Goal: Task Accomplishment & Management: Use online tool/utility

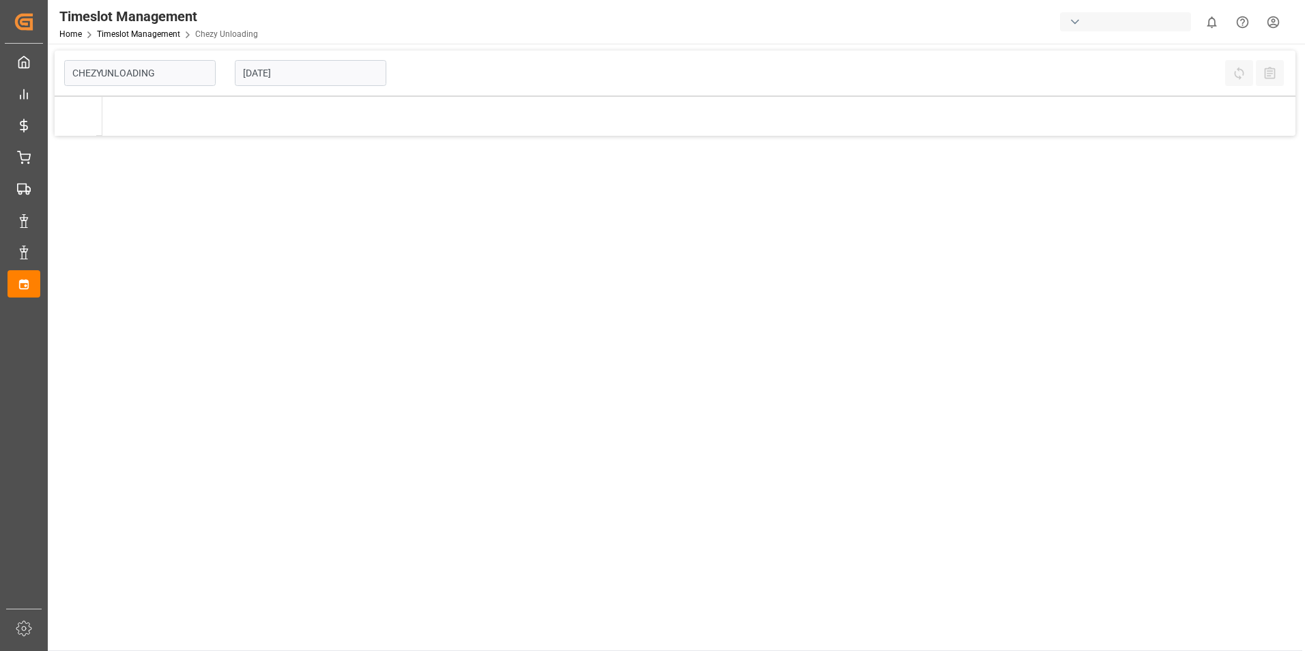
type input "Chezy Unloading"
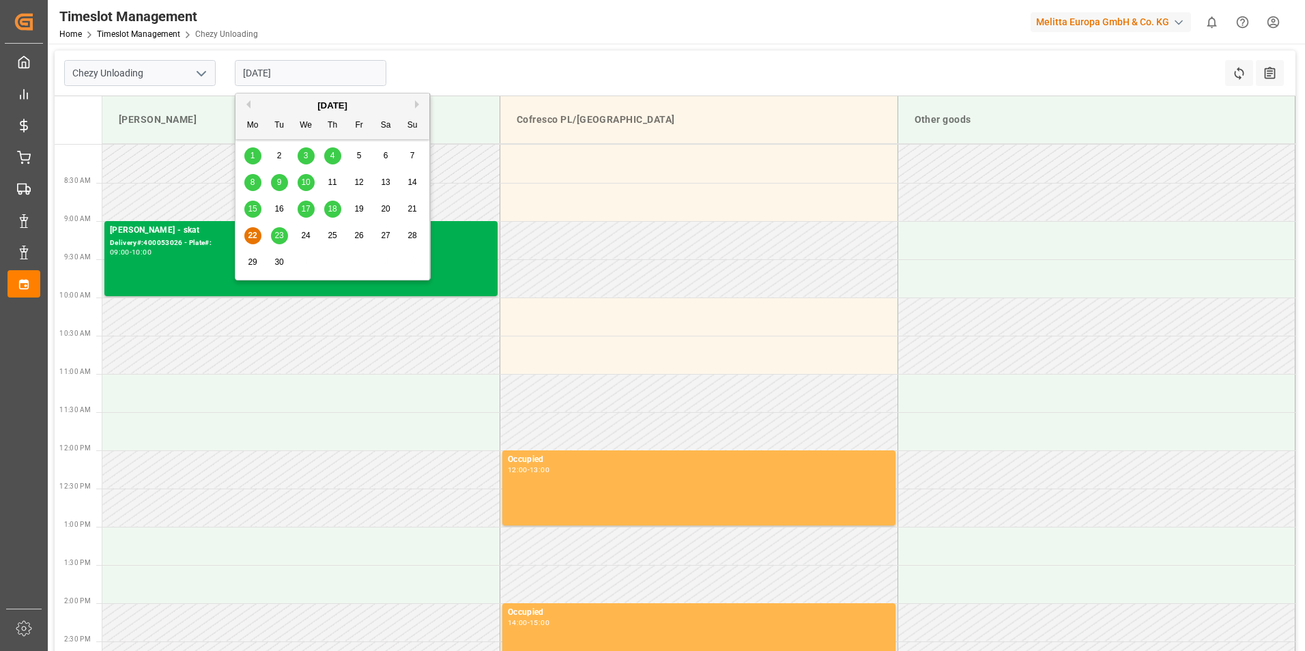
click at [324, 75] on input "[DATE]" at bounding box center [311, 73] width 152 height 26
click at [330, 234] on span "25" at bounding box center [332, 236] width 9 height 10
type input "[DATE]"
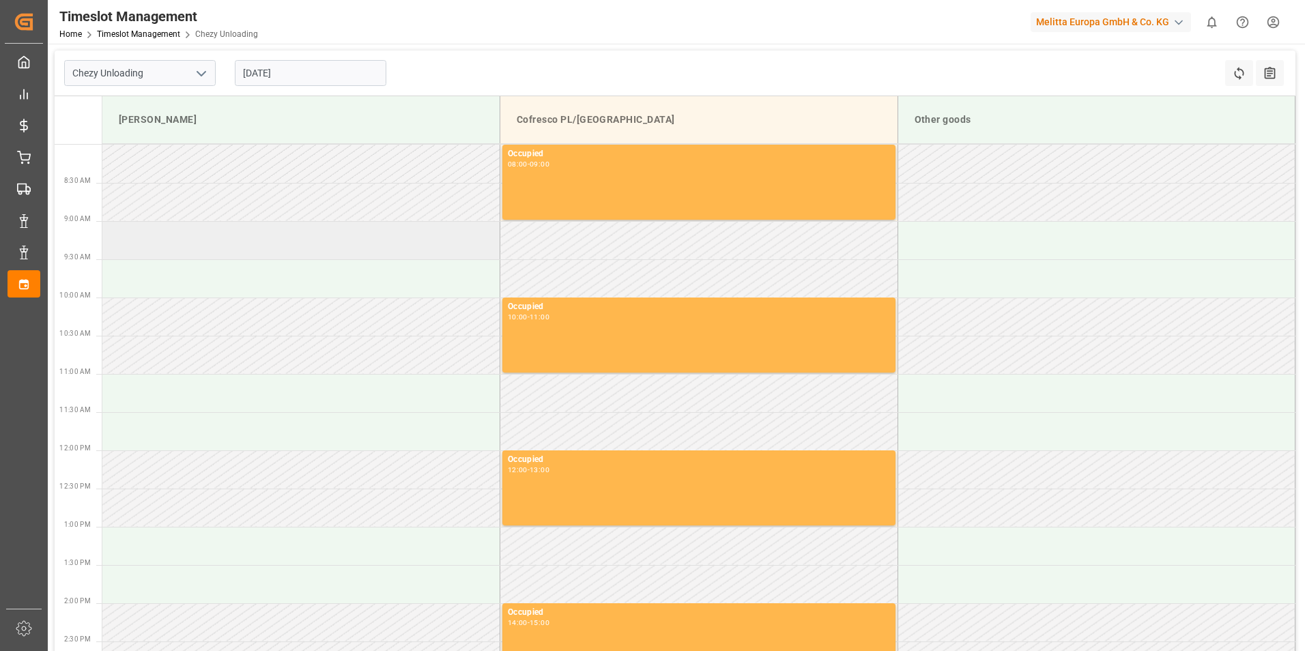
click at [268, 257] on td at bounding box center [301, 240] width 398 height 38
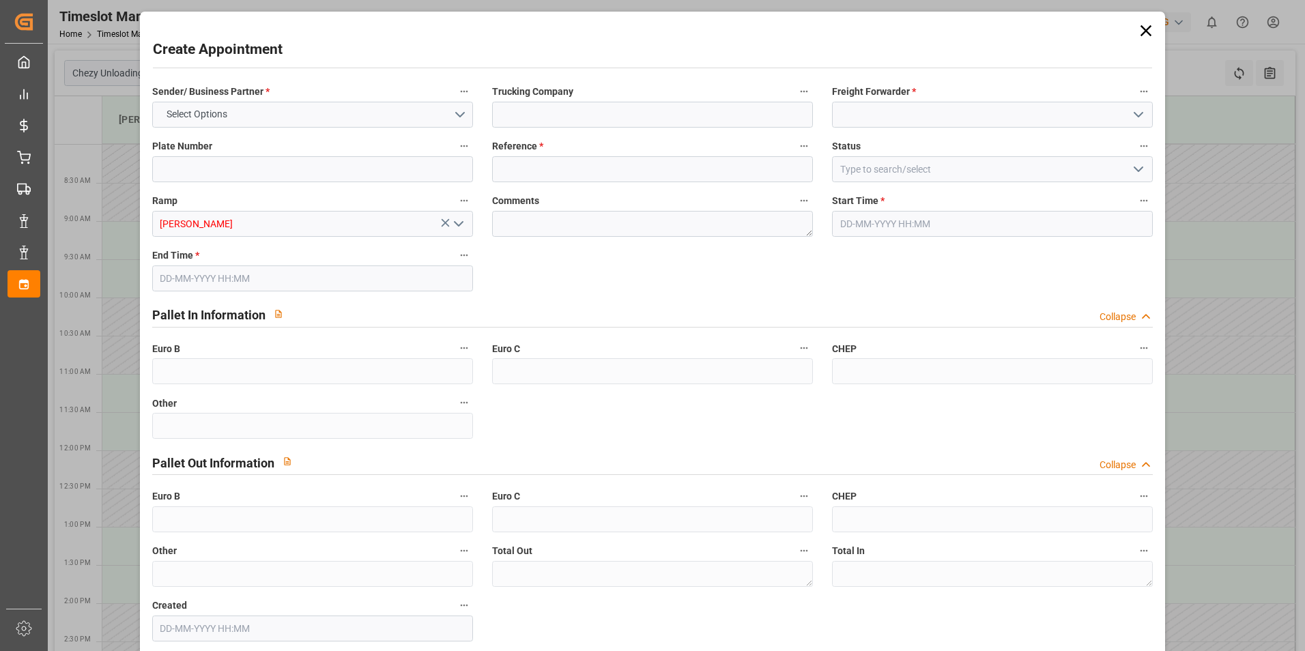
type input "0"
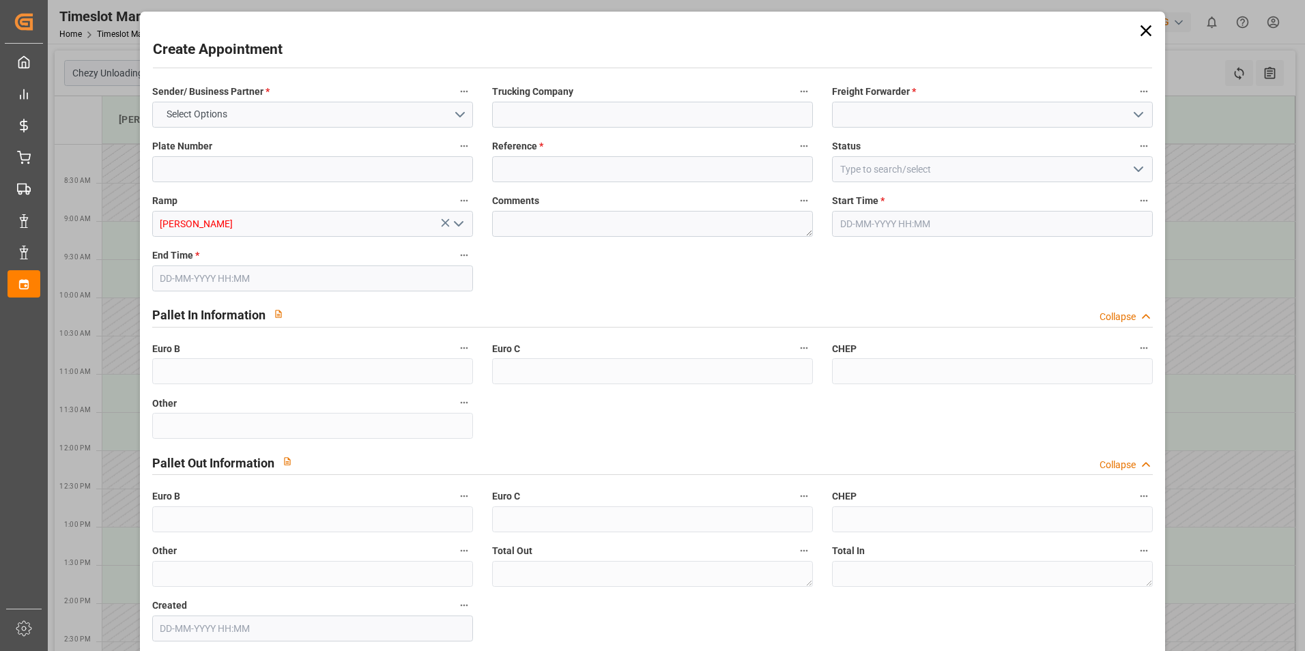
type input "0"
type input "[DATE] 09:00"
type input "[DATE] 10:00"
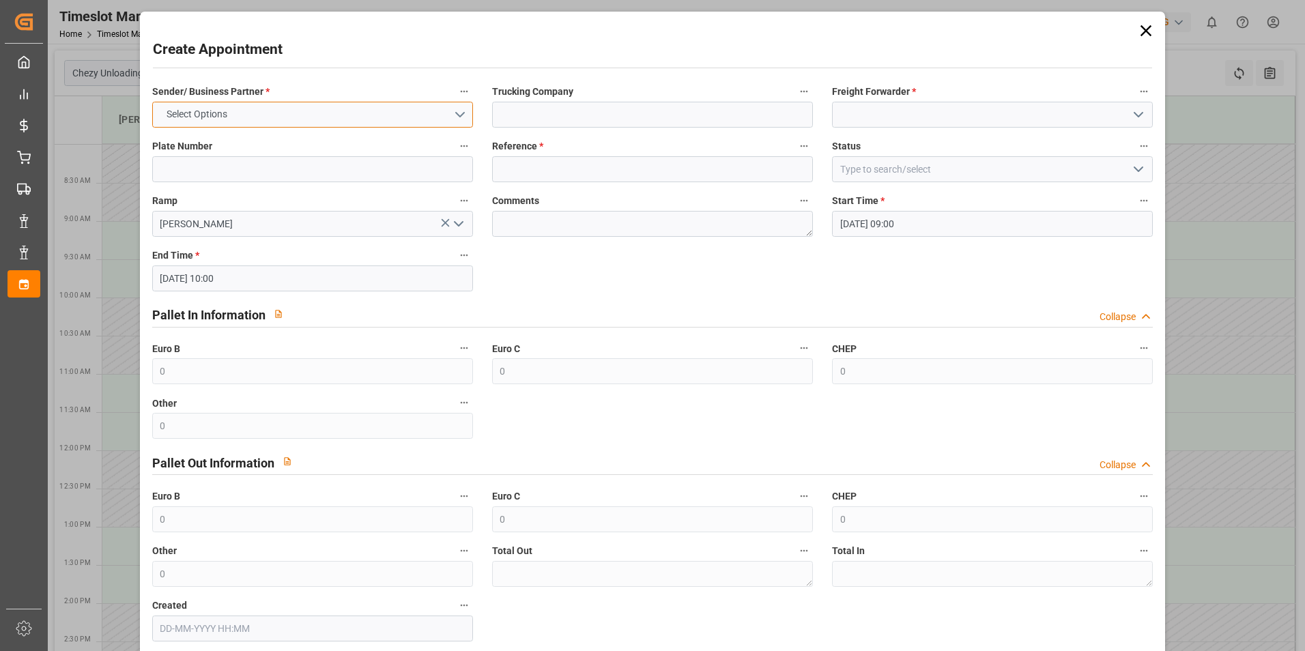
click at [385, 119] on button "Select Options" at bounding box center [312, 115] width 321 height 26
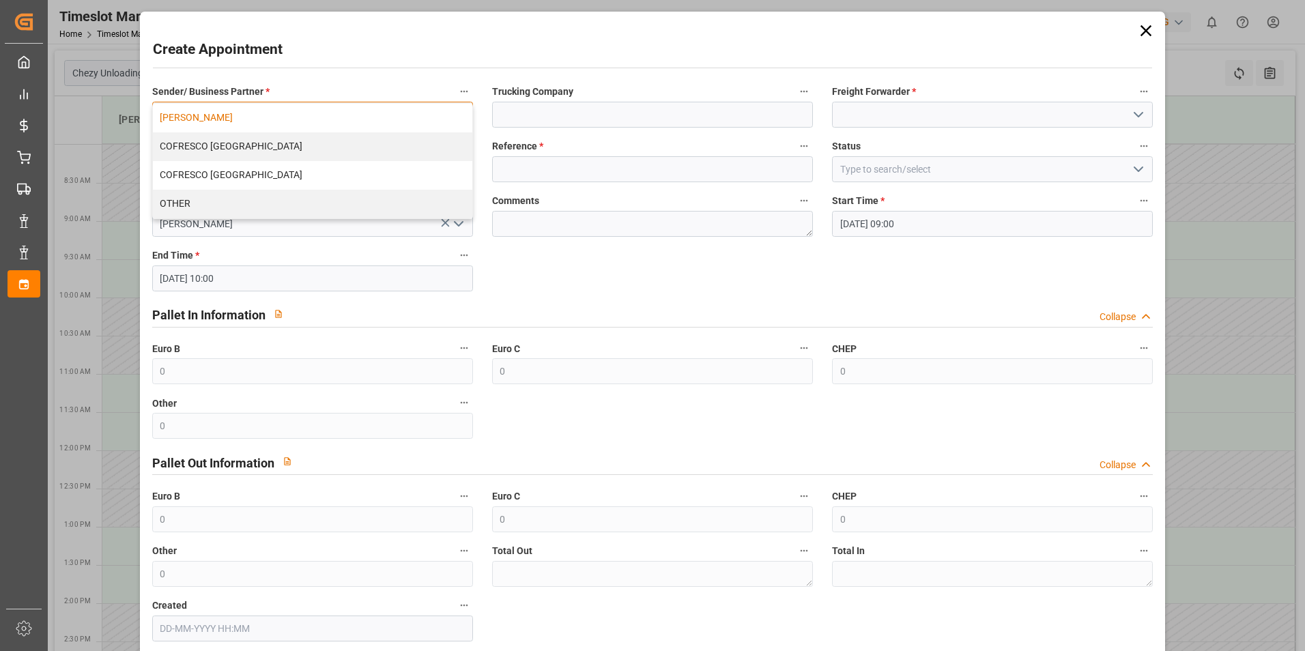
click at [278, 119] on div "[PERSON_NAME]" at bounding box center [312, 118] width 319 height 29
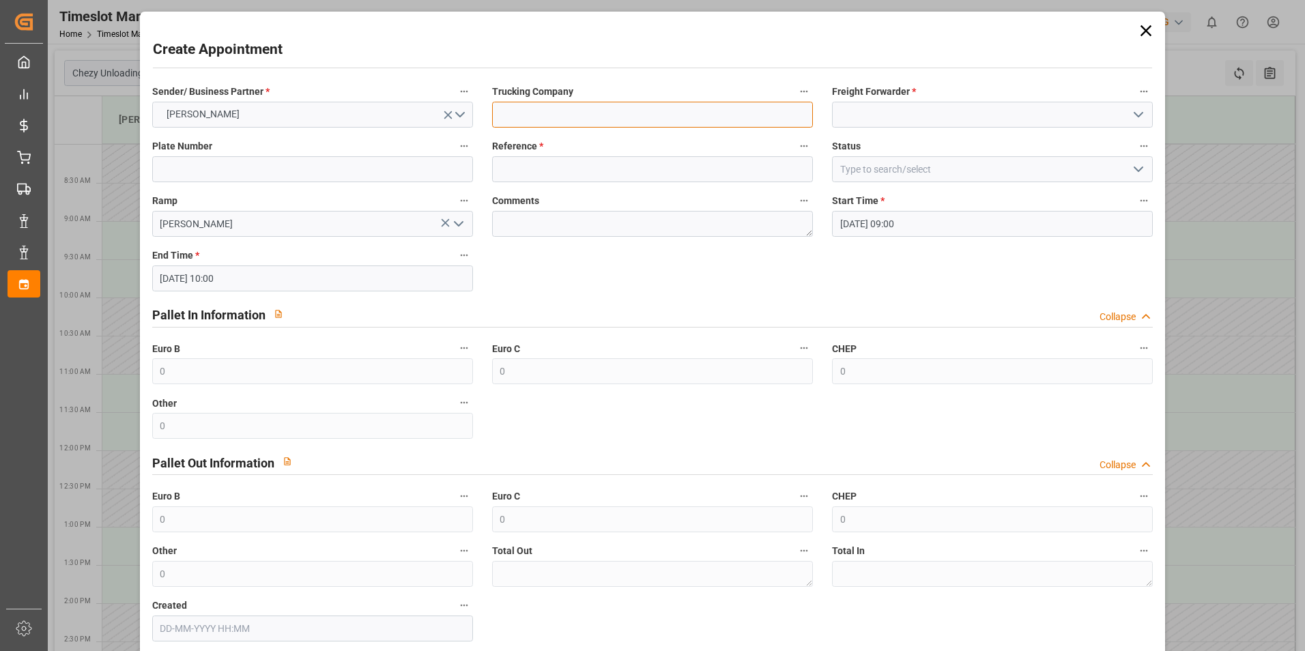
click at [632, 106] on input at bounding box center [652, 115] width 321 height 26
type input "skat"
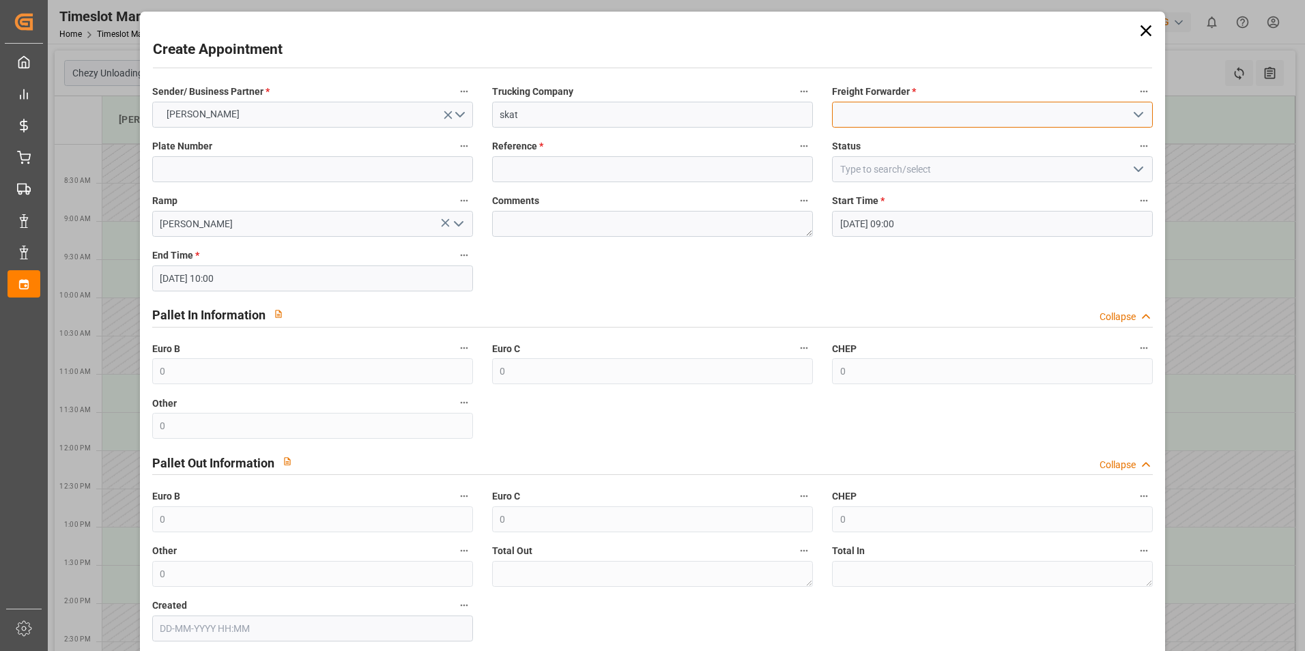
click at [922, 120] on input at bounding box center [992, 115] width 321 height 26
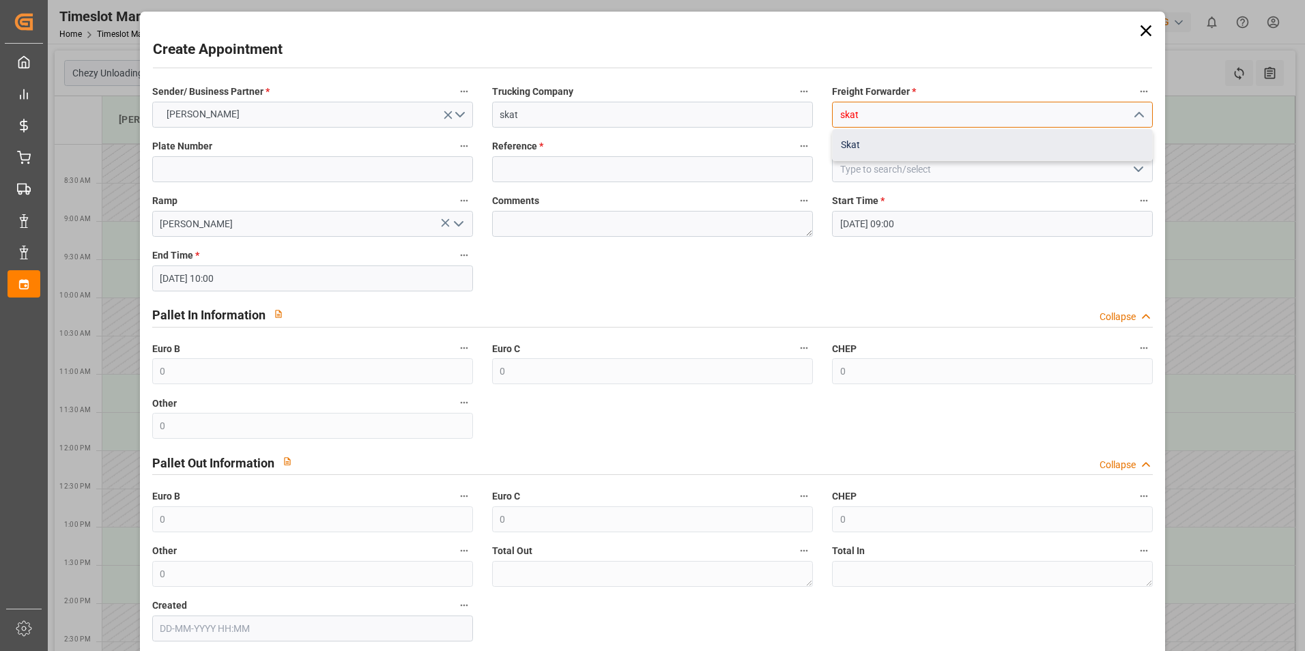
click at [903, 135] on div "Skat" at bounding box center [992, 145] width 319 height 31
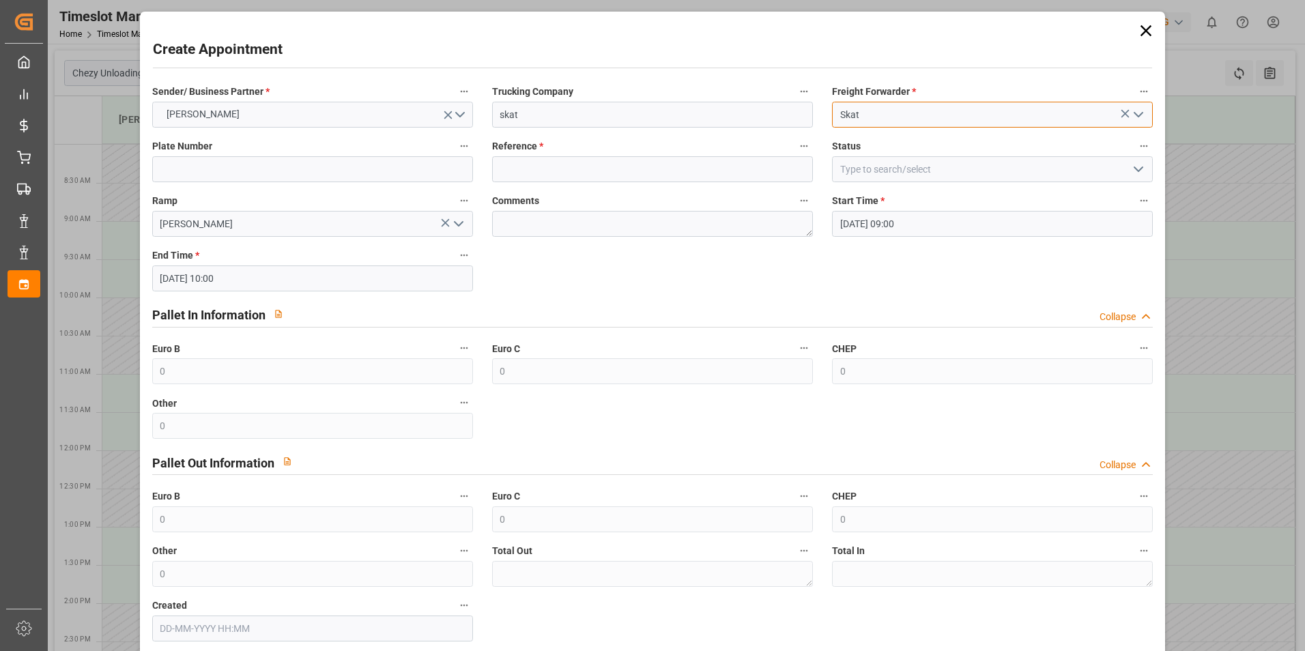
type input "Skat"
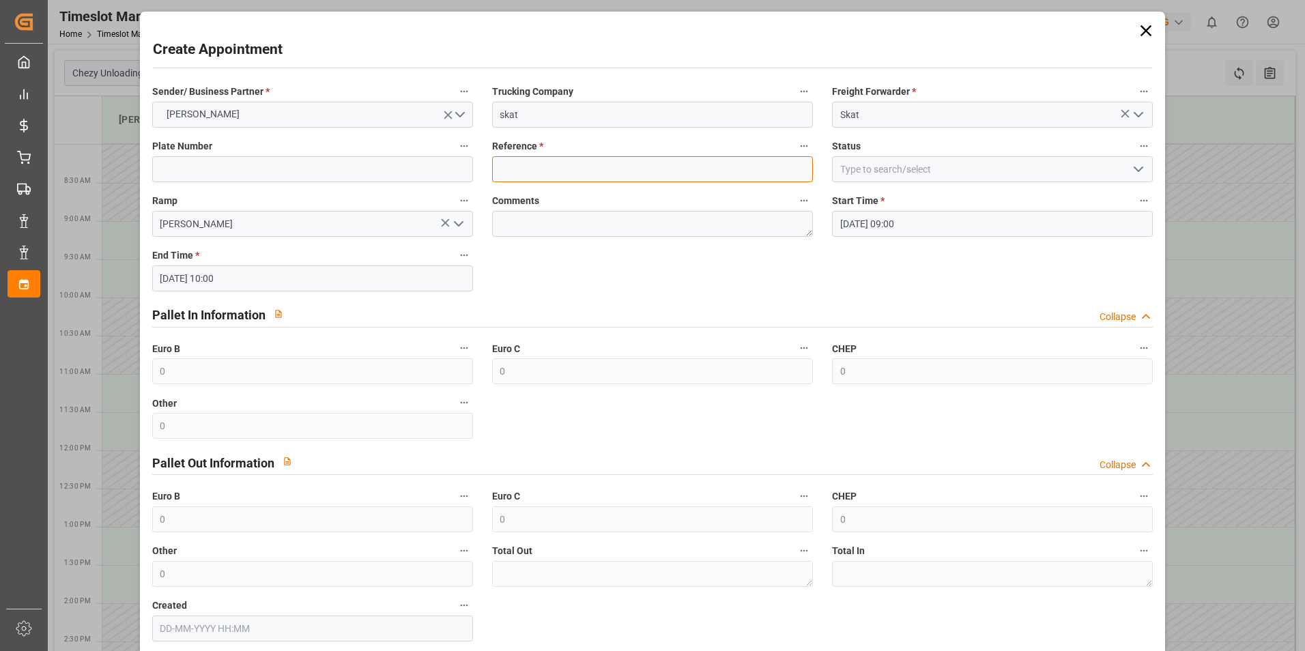
click at [647, 171] on input at bounding box center [652, 169] width 321 height 26
paste input "400053150"
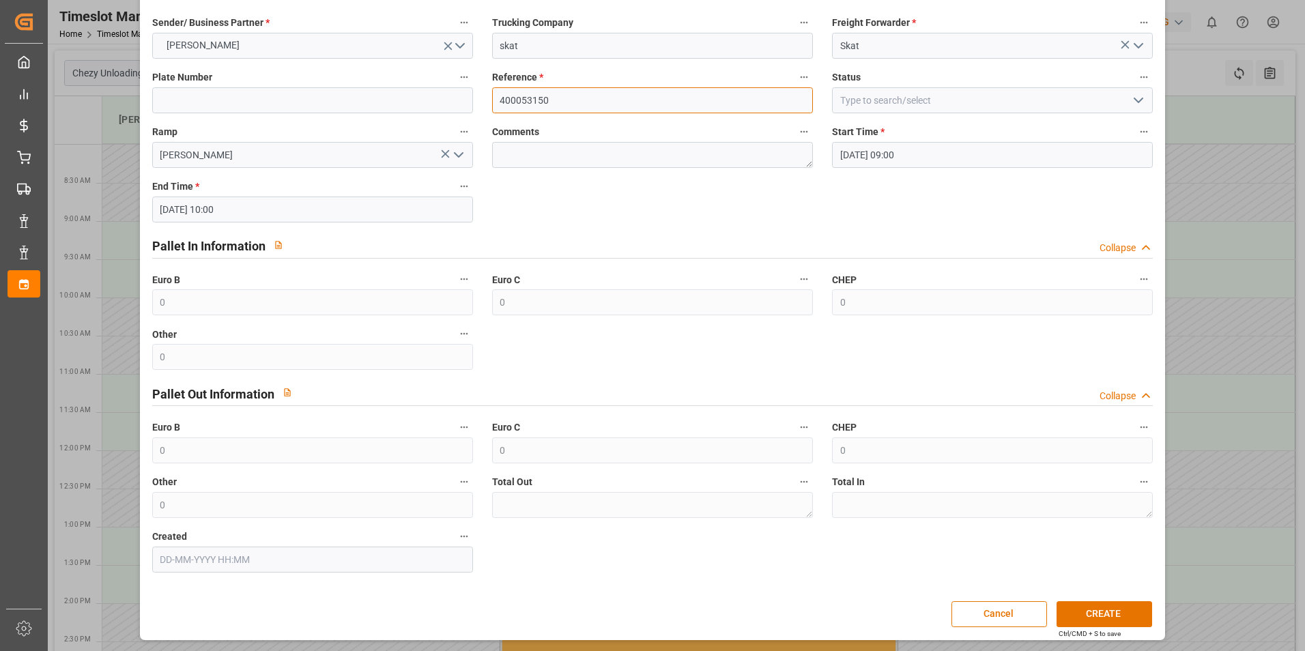
scroll to position [70, 0]
type input "400053150"
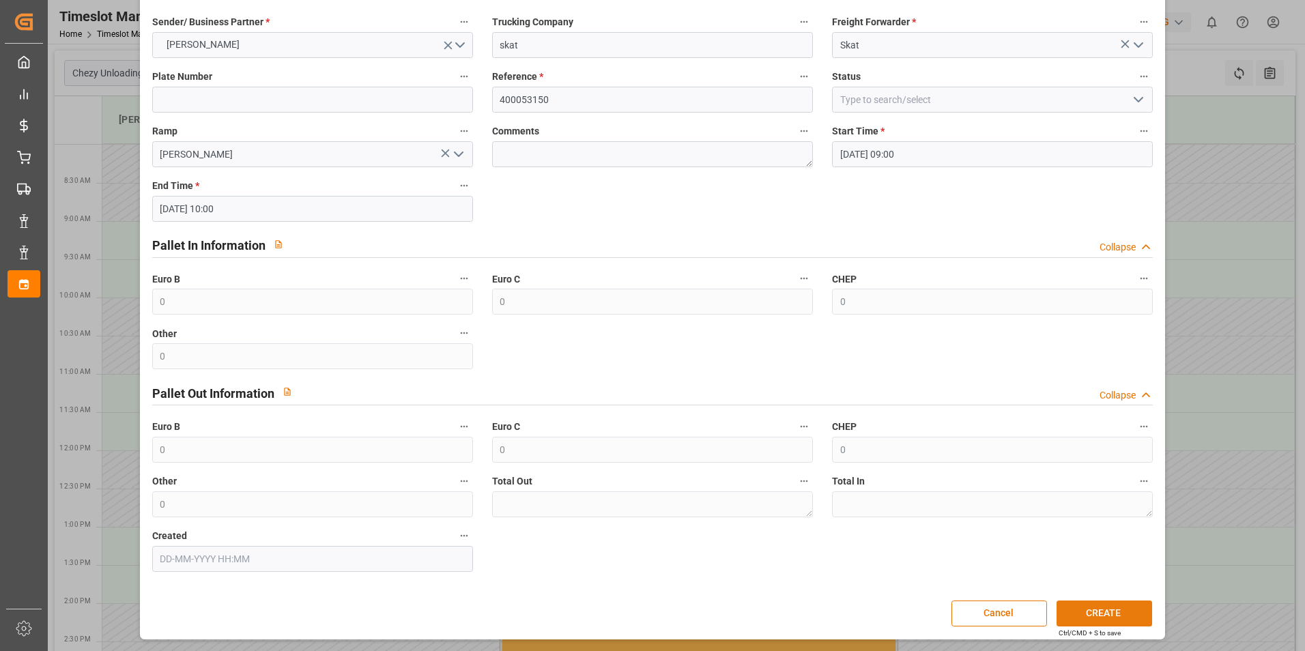
click at [1101, 610] on button "CREATE" at bounding box center [1105, 614] width 96 height 26
